Goal: Find contact information: Find contact information

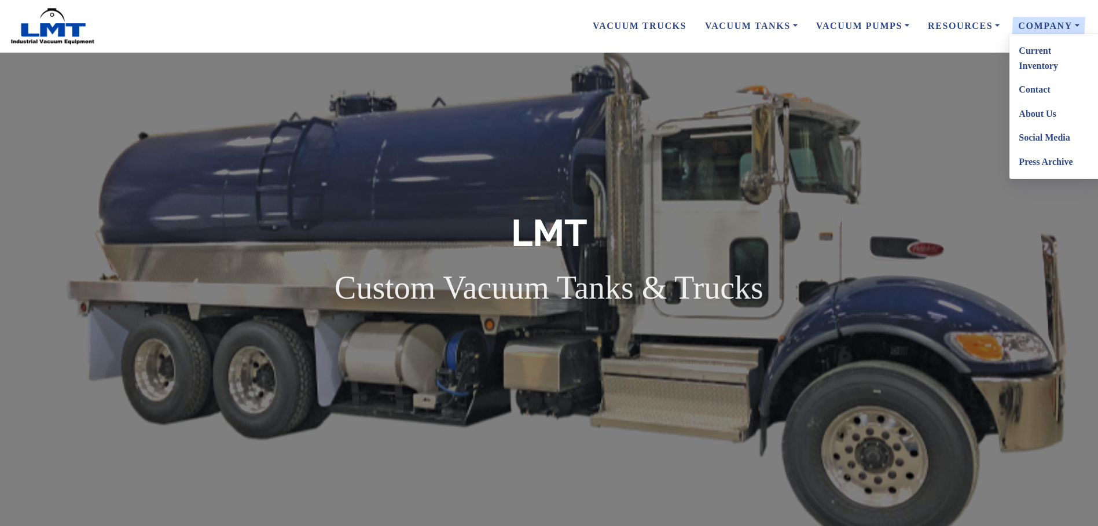
click at [1031, 112] on link "About Us" at bounding box center [1054, 114] width 91 height 24
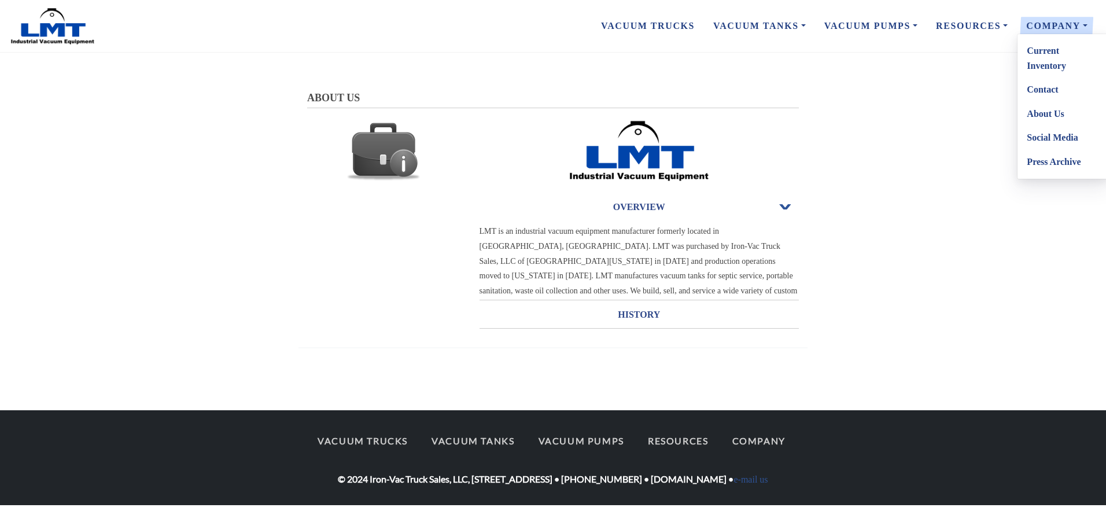
click at [1042, 86] on link "Contact" at bounding box center [1063, 90] width 91 height 24
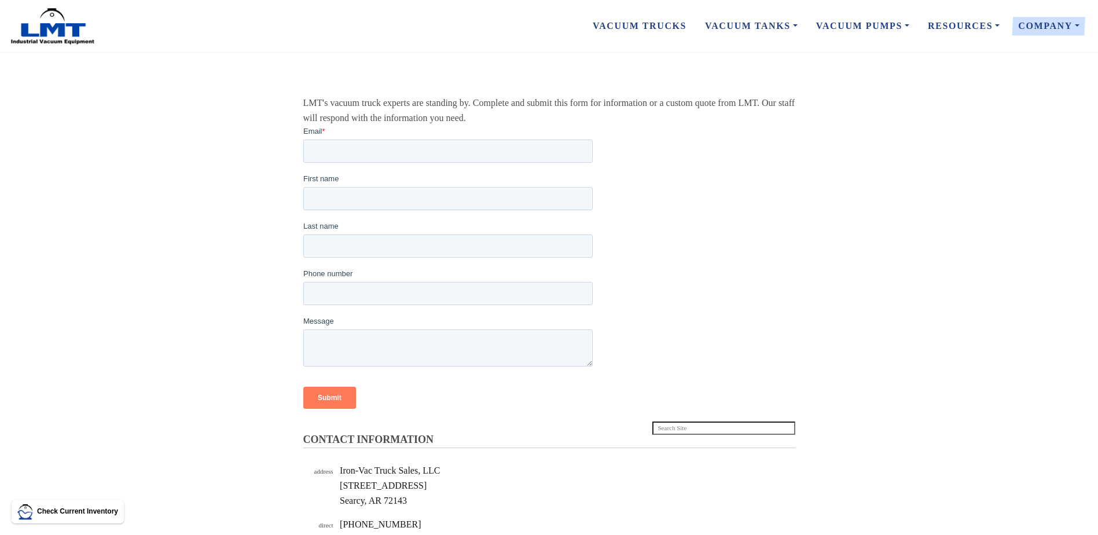
click at [42, 34] on img at bounding box center [52, 27] width 87 height 38
